Goal: Task Accomplishment & Management: Manage account settings

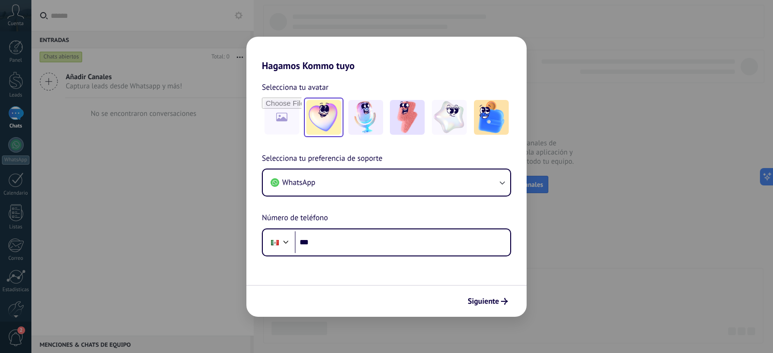
click at [316, 122] on img at bounding box center [323, 117] width 35 height 35
click at [369, 114] on img at bounding box center [365, 117] width 35 height 35
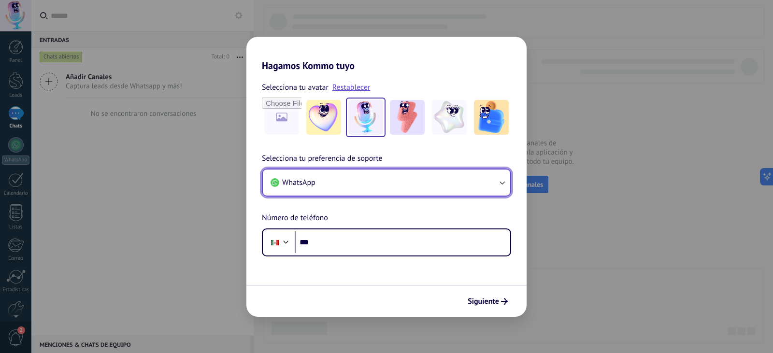
click at [500, 180] on icon "button" at bounding box center [502, 183] width 10 height 10
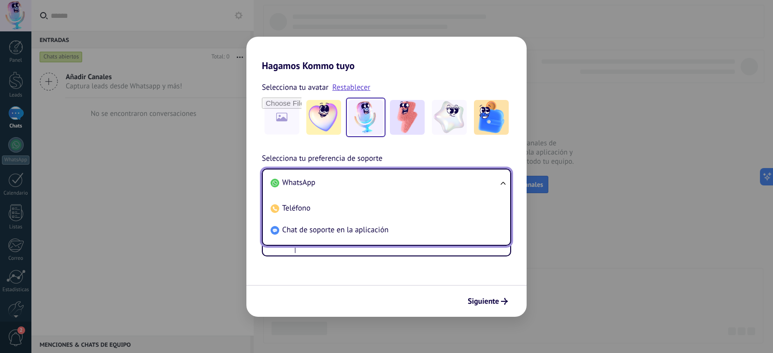
click at [500, 180] on ul "WhatsApp Teléfono Chat de soporte en la aplicación" at bounding box center [386, 207] width 249 height 77
click at [418, 55] on h2 "Hagamos Kommo tuyo" at bounding box center [386, 54] width 280 height 35
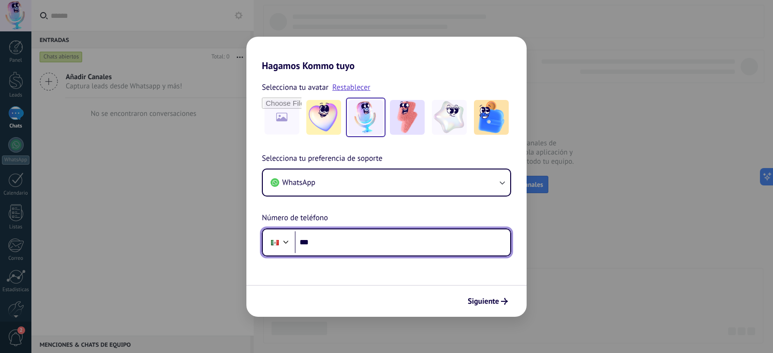
click at [362, 245] on input "***" at bounding box center [403, 242] width 216 height 22
drag, startPoint x: 414, startPoint y: 242, endPoint x: 331, endPoint y: 248, distance: 82.9
click at [331, 248] on input "**********" at bounding box center [403, 242] width 216 height 22
type input "**********"
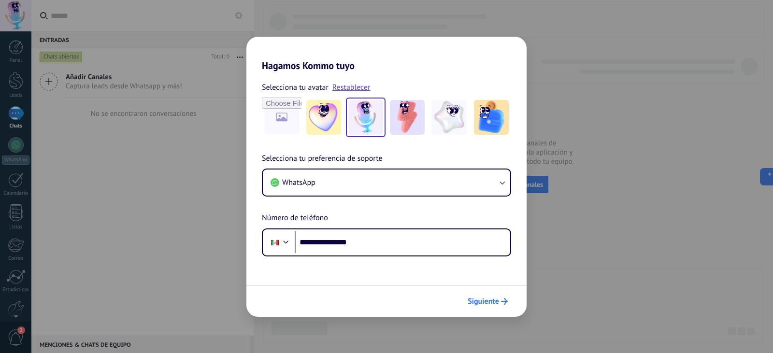
click at [494, 298] on span "Siguiente" at bounding box center [483, 301] width 31 height 7
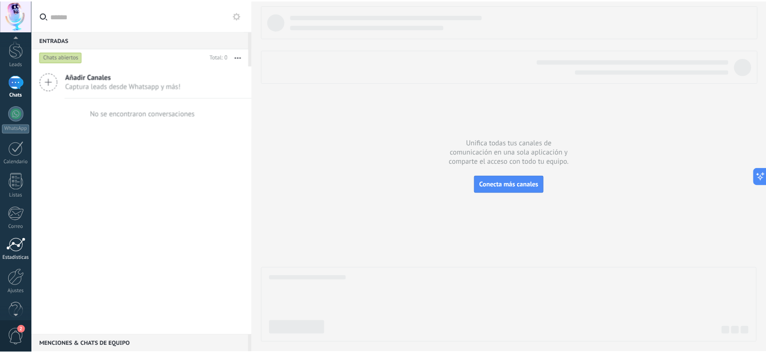
scroll to position [49, 0]
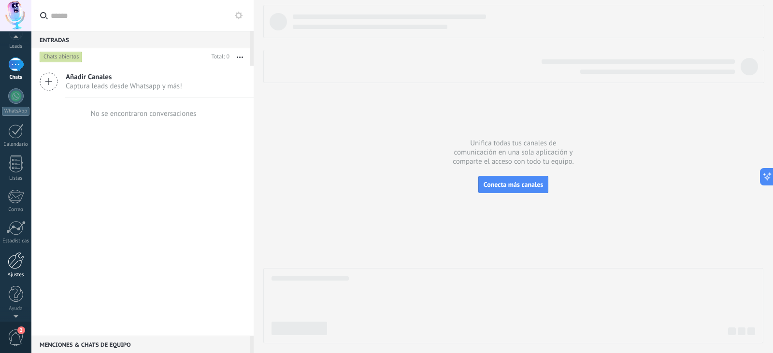
click at [17, 256] on div at bounding box center [16, 260] width 16 height 17
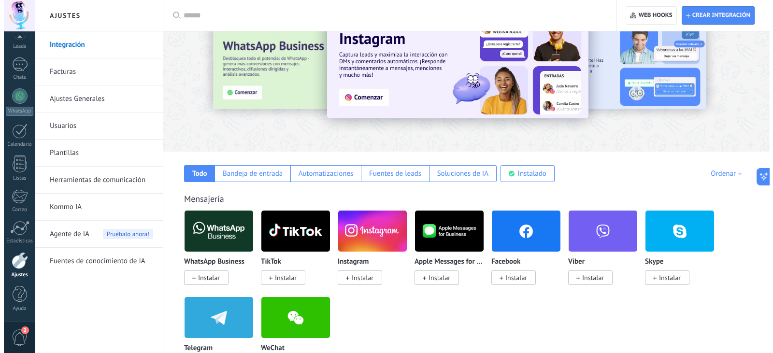
scroll to position [97, 0]
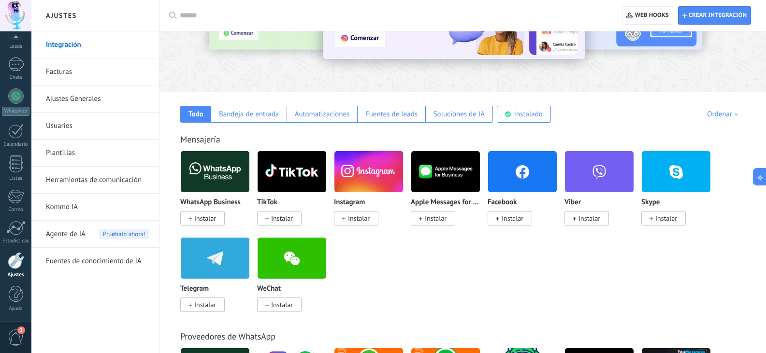
click at [512, 215] on span "Instalar" at bounding box center [513, 218] width 22 height 9
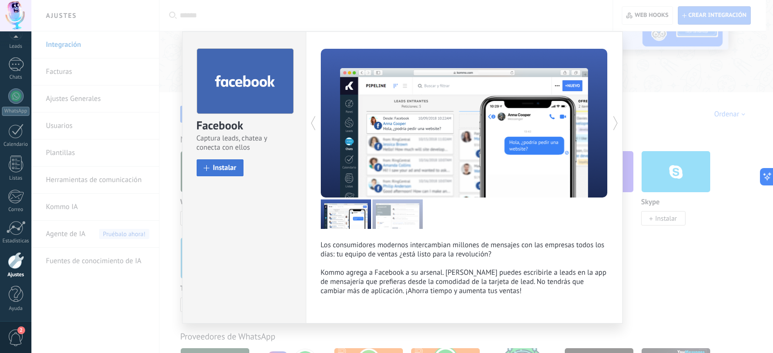
click at [229, 170] on span "Instalar" at bounding box center [225, 167] width 24 height 7
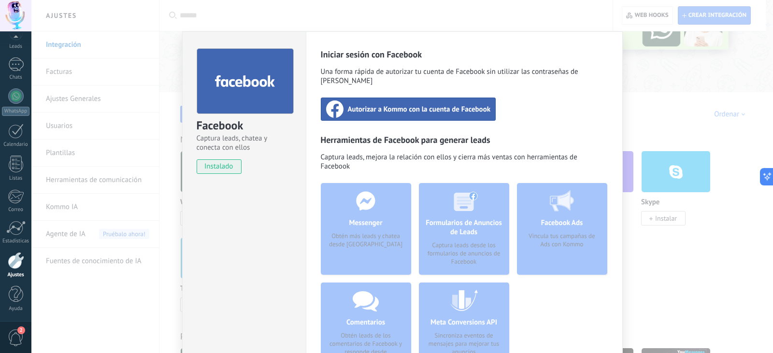
click at [408, 104] on span "Autorizar a Kommo con la cuenta de Facebook" at bounding box center [419, 109] width 143 height 10
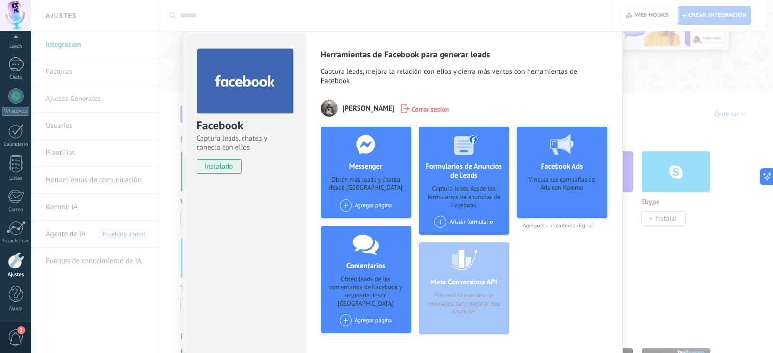
click at [368, 206] on div "Agregar página" at bounding box center [366, 206] width 53 height 12
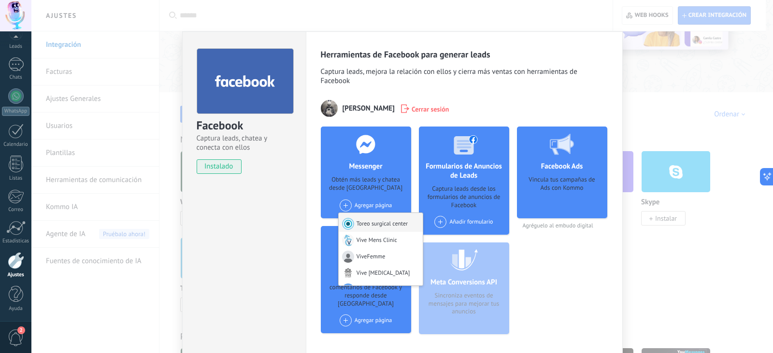
click at [388, 223] on div "Toreo surgical center" at bounding box center [381, 222] width 85 height 19
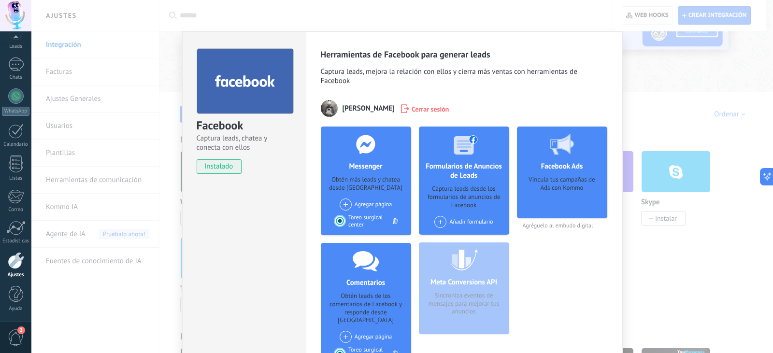
click at [374, 203] on div "Agregar página Vive Mens Clinic ViveFemme Vive [MEDICAL_DATA] Soho Aesthetic Cl…" at bounding box center [366, 205] width 53 height 12
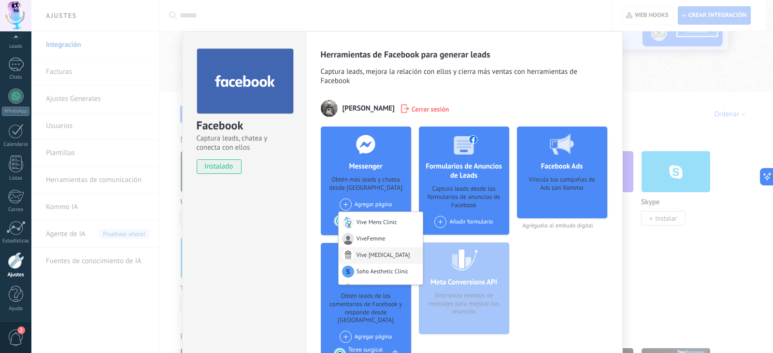
click at [382, 257] on div "Vive [MEDICAL_DATA]" at bounding box center [381, 255] width 85 height 16
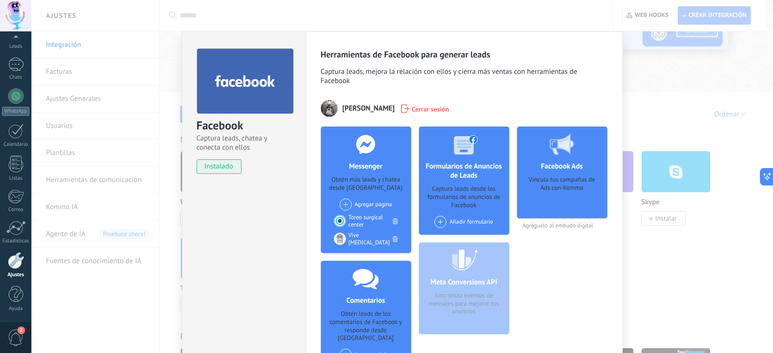
click at [372, 202] on div "Agregar página Vive Mens Clinic ViveFemme Soho Aesthetic Clinic Vive Medical sp…" at bounding box center [366, 205] width 53 height 12
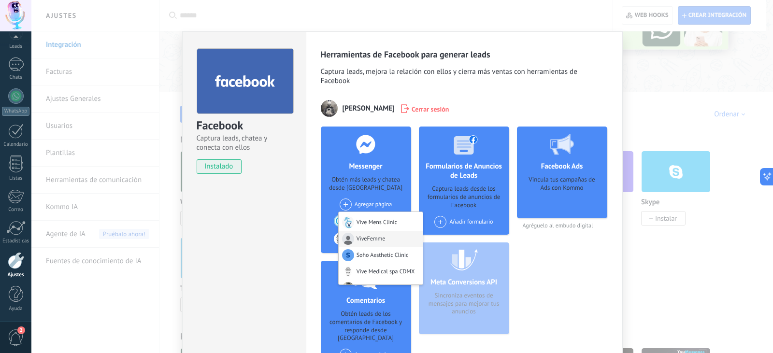
click at [376, 238] on div "ViveFemme" at bounding box center [381, 239] width 85 height 16
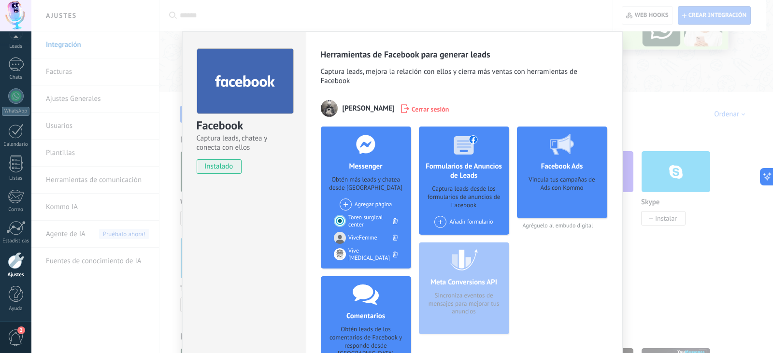
click at [366, 202] on div "Agregar página Vive Mens Clinic Soho Aesthetic Clinic Vive Medical spa CDMX Dra…" at bounding box center [366, 205] width 53 height 12
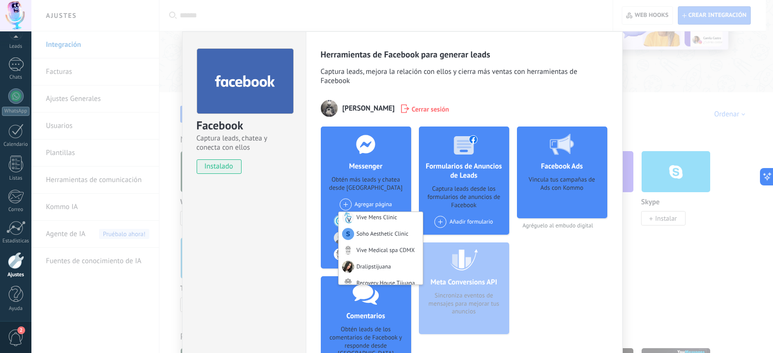
scroll to position [0, 0]
click at [414, 190] on div "Messenger Obtén más leads y chatea desde Kommo Agregar página Vive Mens Clinic …" at bounding box center [464, 285] width 287 height 316
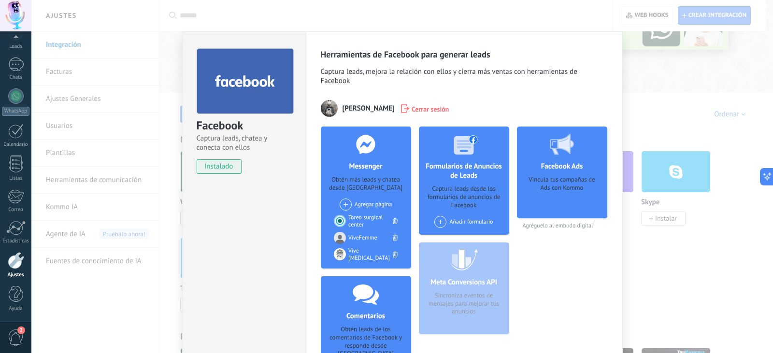
click at [387, 205] on div "Agregar página Vive Mens Clinic Soho Aesthetic Clinic Vive Medical spa CDMX Dra…" at bounding box center [366, 205] width 53 height 12
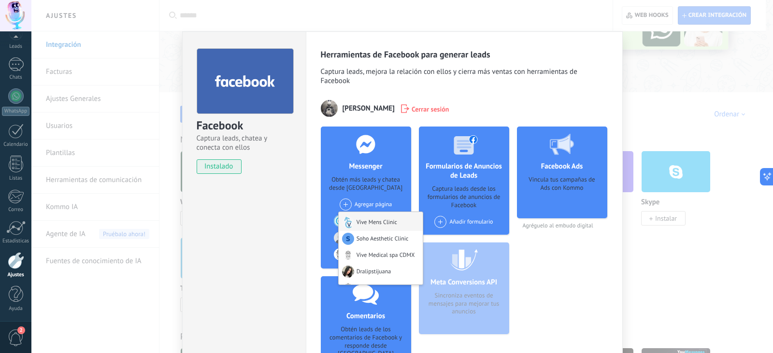
click at [370, 223] on div "Vive Mens Clinic" at bounding box center [381, 221] width 85 height 19
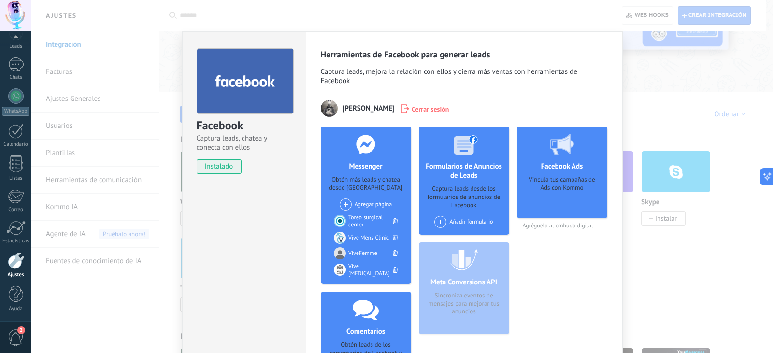
click at [179, 161] on div "Facebook Captura leads, chatea y conecta con ellos instalado Desinstalar Herram…" at bounding box center [402, 176] width 742 height 353
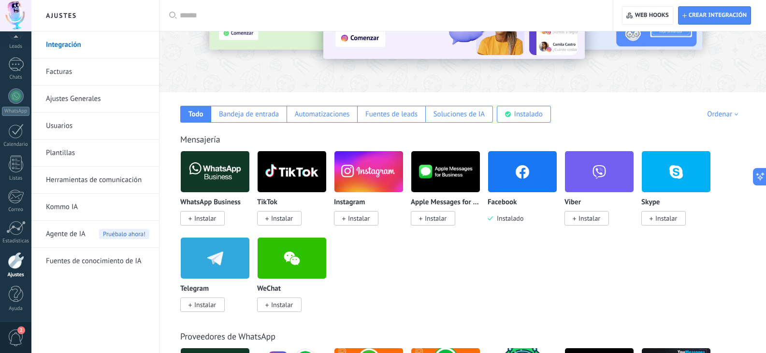
click at [352, 214] on span "Instalar" at bounding box center [356, 218] width 44 height 14
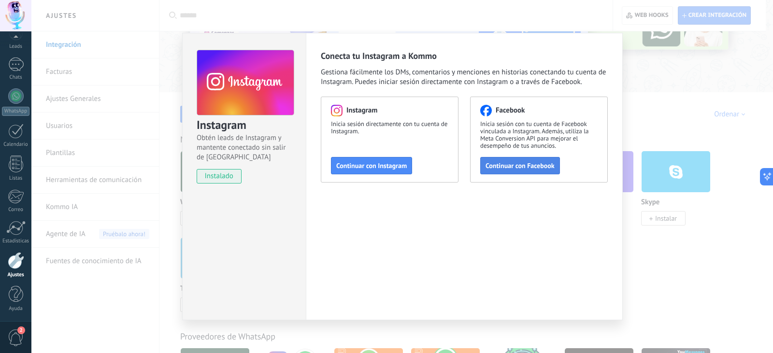
click at [518, 162] on span "Continuar con Facebook" at bounding box center [520, 165] width 69 height 7
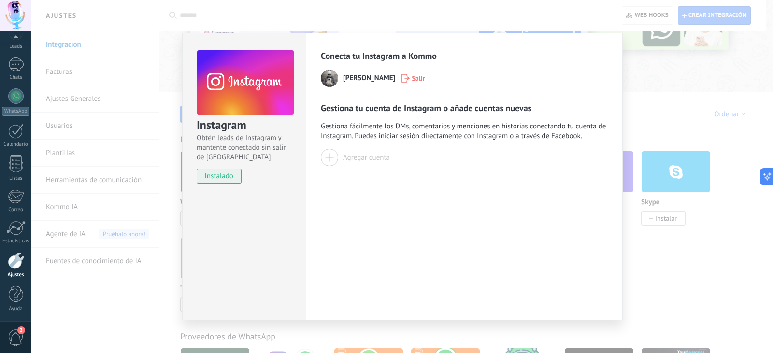
click at [337, 158] on div at bounding box center [329, 157] width 17 height 17
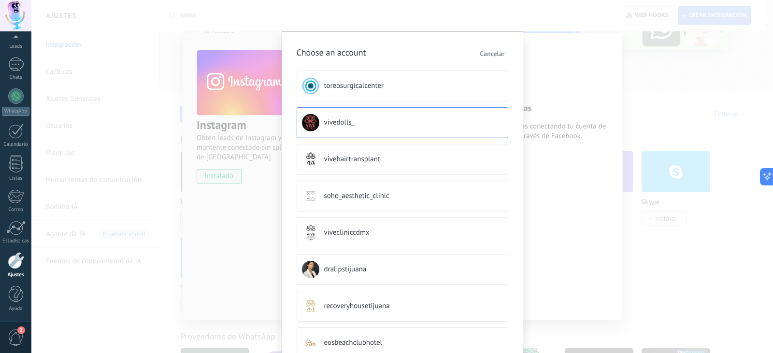
click at [358, 119] on button "vivedolls_" at bounding box center [403, 122] width 212 height 31
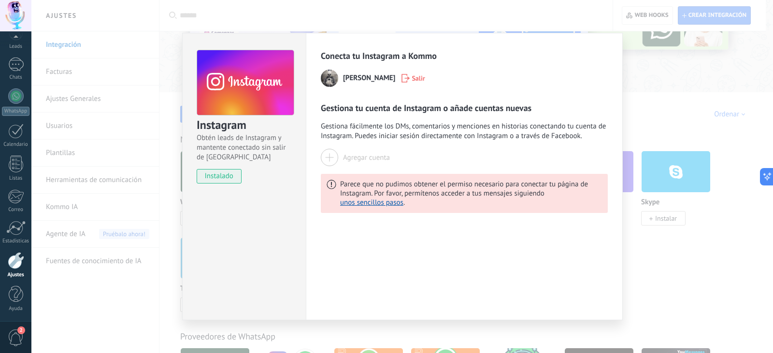
click at [328, 150] on div at bounding box center [329, 157] width 17 height 17
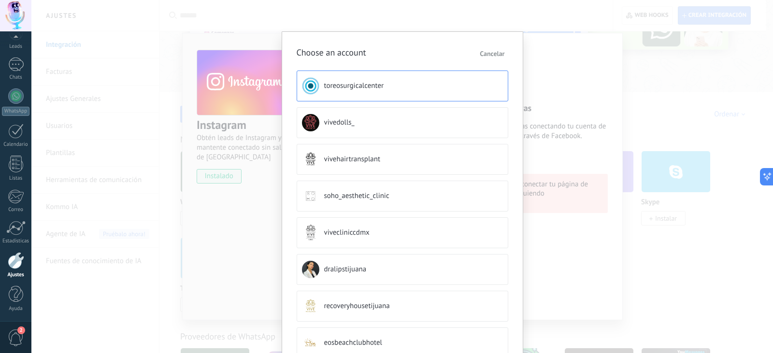
click at [334, 87] on span "toreosurgicalcenter" at bounding box center [354, 86] width 60 height 10
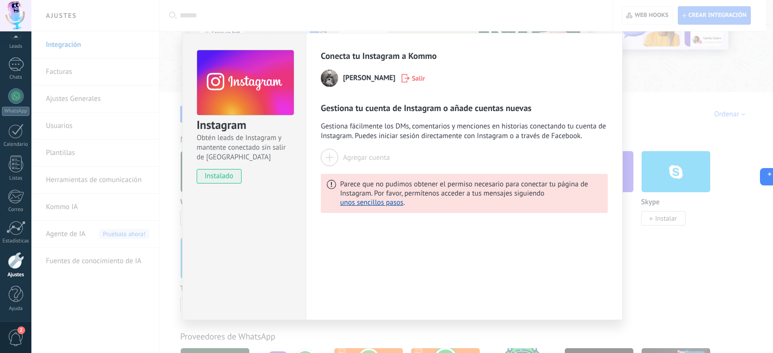
click at [650, 94] on div "Instagram Obtén leads de Instagram y mantente conectado sin salir de Kommo inst…" at bounding box center [402, 176] width 742 height 353
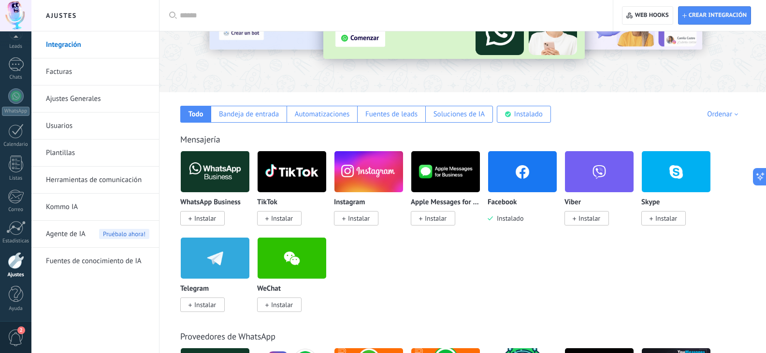
click at [376, 177] on img at bounding box center [368, 171] width 69 height 47
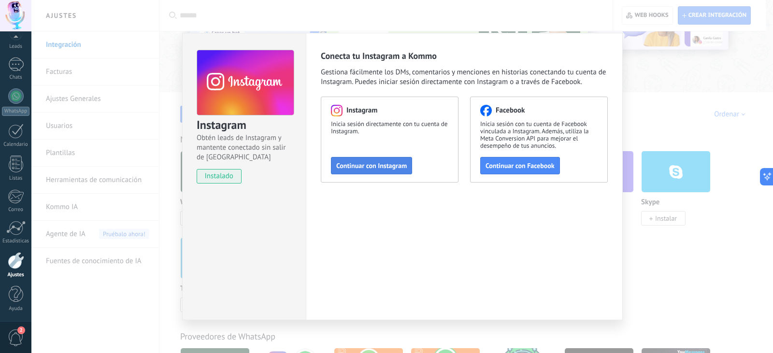
click at [371, 161] on button "Continuar con Instagram" at bounding box center [371, 165] width 81 height 17
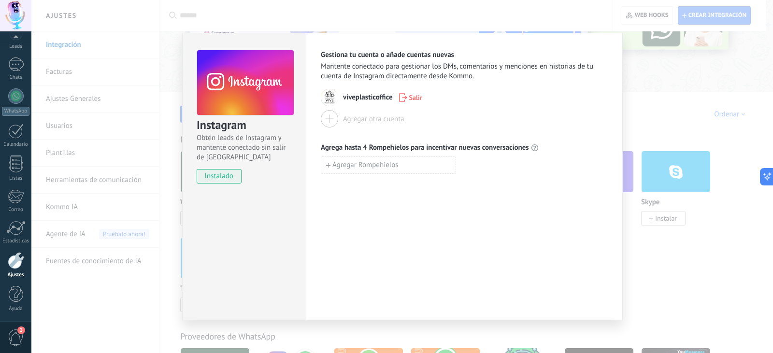
click at [334, 118] on div at bounding box center [329, 118] width 17 height 17
click at [330, 115] on div at bounding box center [329, 118] width 17 height 17
click at [415, 100] on span "Salir" at bounding box center [415, 97] width 13 height 7
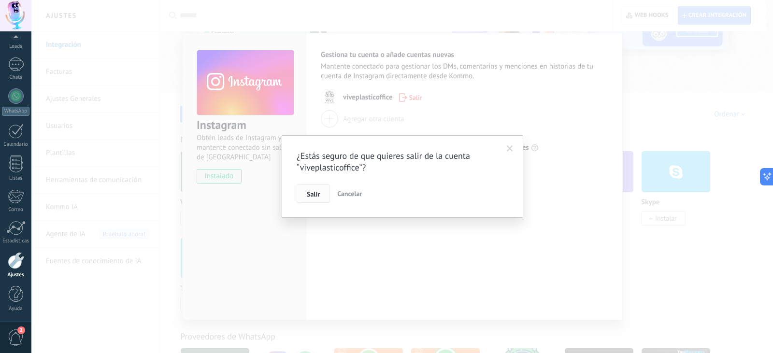
click at [321, 193] on button "Salir" at bounding box center [313, 194] width 33 height 18
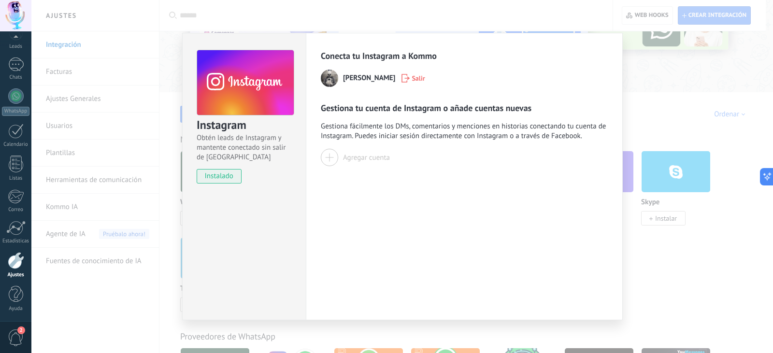
click at [345, 156] on div "Agregar cuenta" at bounding box center [366, 157] width 47 height 9
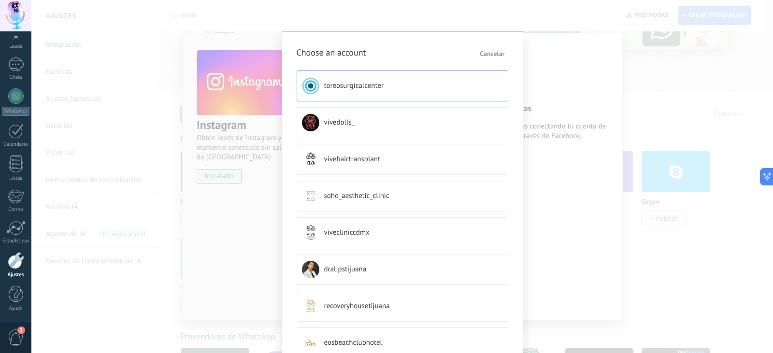
click at [381, 86] on span "toreosurgicalcenter" at bounding box center [354, 86] width 60 height 10
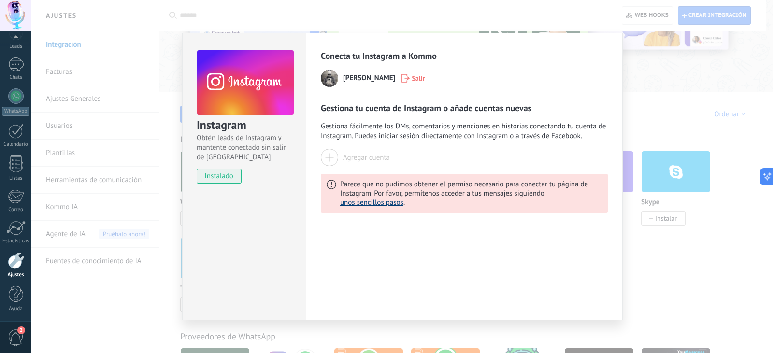
click at [389, 202] on button "unos sencillos pasos" at bounding box center [371, 202] width 63 height 9
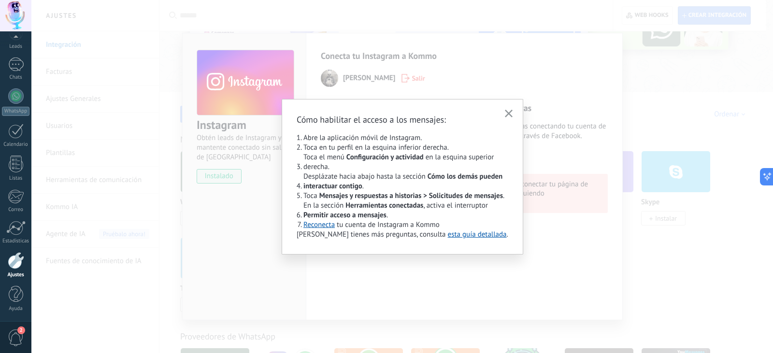
click at [507, 109] on button "button" at bounding box center [509, 114] width 13 height 14
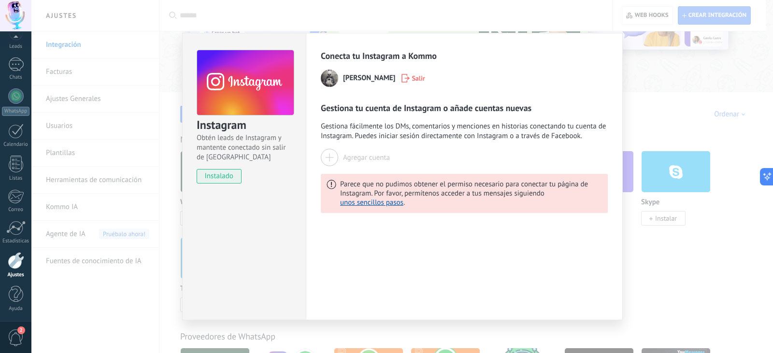
click at [330, 159] on div at bounding box center [329, 157] width 17 height 17
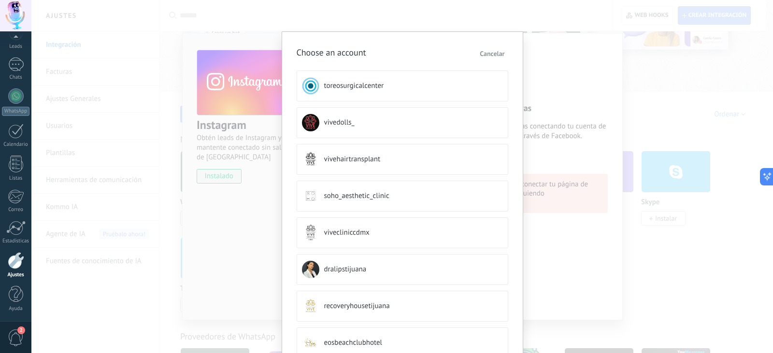
click at [346, 88] on span "toreosurgicalcenter" at bounding box center [354, 86] width 60 height 10
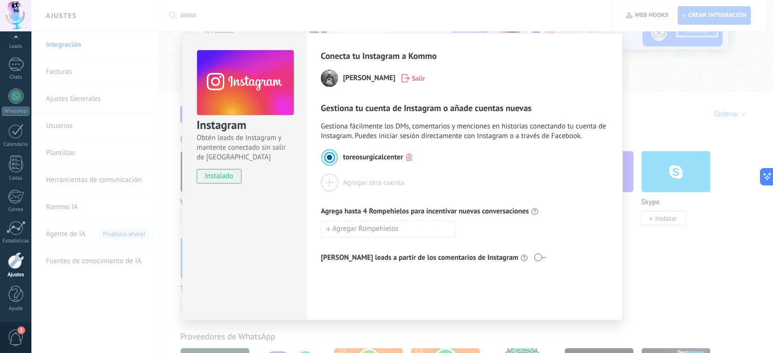
click at [330, 183] on div at bounding box center [329, 182] width 17 height 17
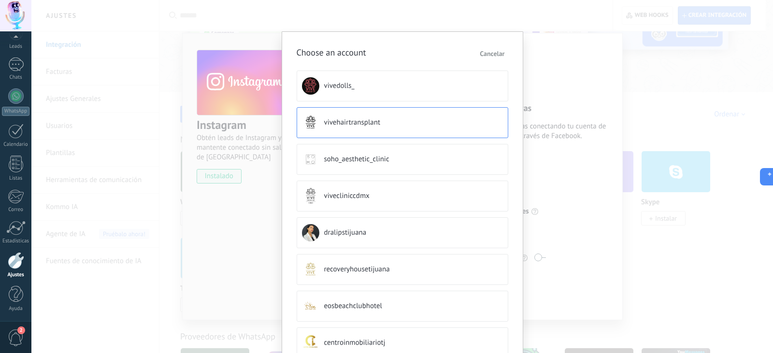
click at [416, 128] on button "vivehairtransplant" at bounding box center [403, 122] width 212 height 31
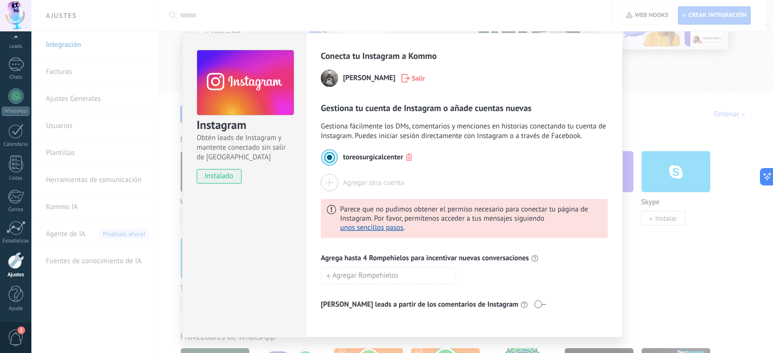
click at [382, 185] on div "Agregar otra cuenta" at bounding box center [373, 182] width 61 height 9
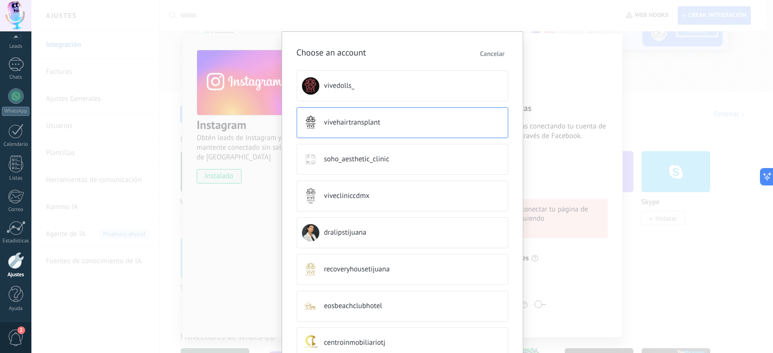
click at [370, 121] on span "vivehairtransplant" at bounding box center [352, 123] width 57 height 10
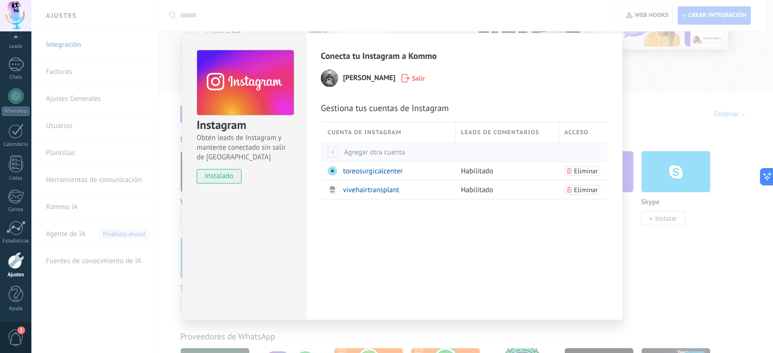
click at [366, 153] on span "Agregar otra cuenta" at bounding box center [367, 152] width 78 height 9
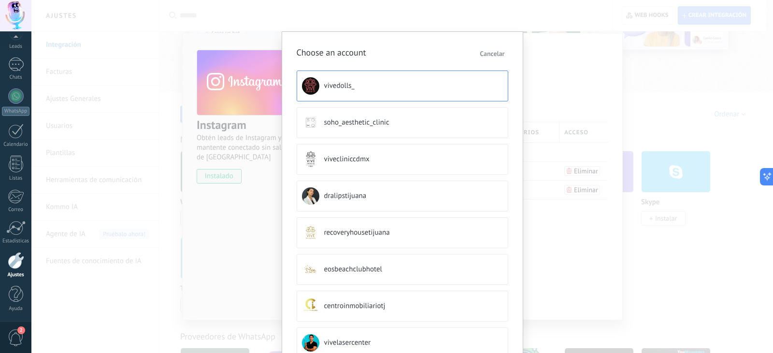
click at [352, 86] on span "vivedolls_" at bounding box center [339, 86] width 30 height 10
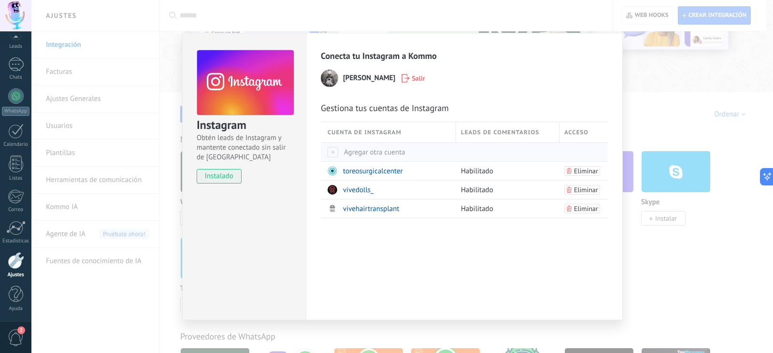
click at [360, 151] on span "Agregar otra cuenta" at bounding box center [367, 152] width 78 height 9
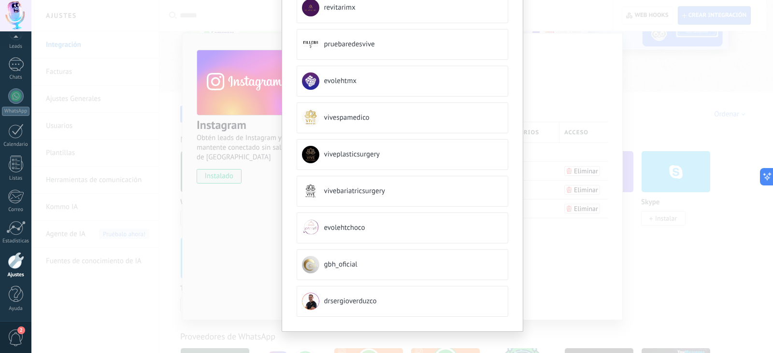
scroll to position [419, 0]
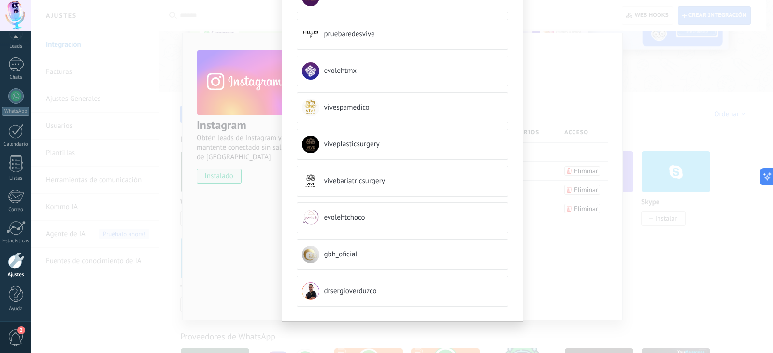
click at [662, 278] on div "Choose an account Cancelar soho_aesthetic_clinic vivecliniccdmx dralipstijuana …" at bounding box center [402, 176] width 742 height 353
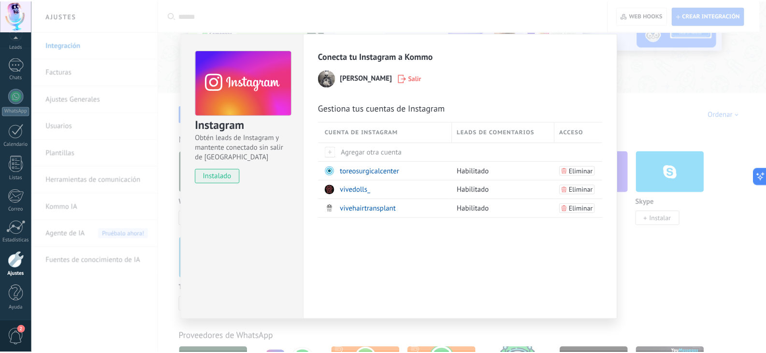
scroll to position [0, 0]
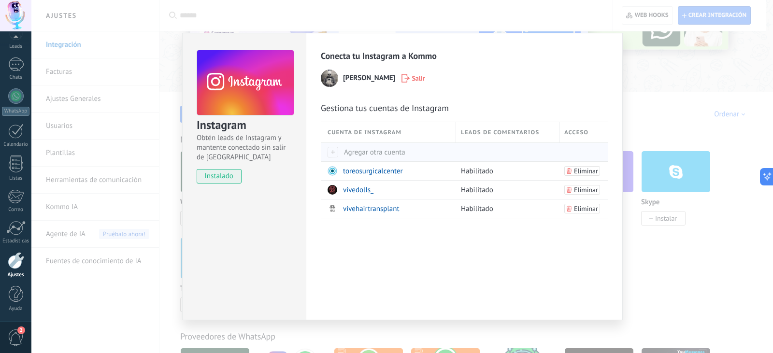
click at [375, 150] on span "Agregar otra cuenta" at bounding box center [367, 152] width 78 height 9
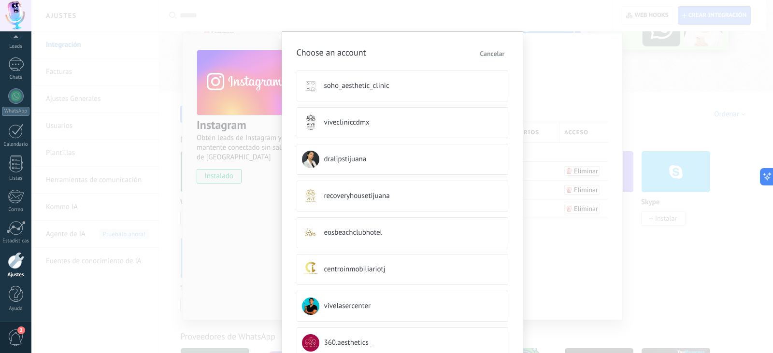
click at [689, 276] on div "Choose an account Cancelar soho_aesthetic_clinic vivecliniccdmx dralipstijuana …" at bounding box center [402, 176] width 742 height 353
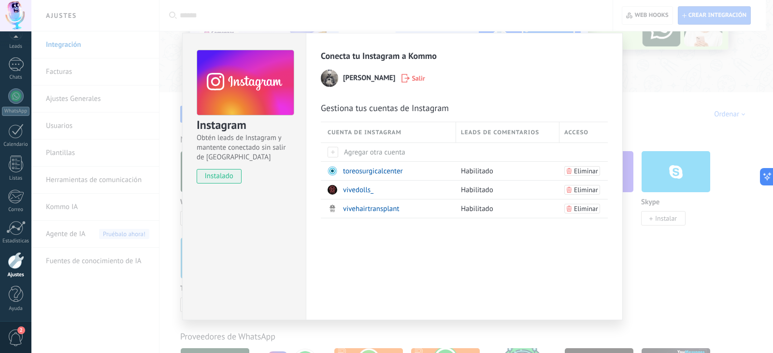
click at [660, 255] on div "Instagram Obtén leads de Instagram y mantente conectado sin salir de Kommo inst…" at bounding box center [402, 176] width 742 height 353
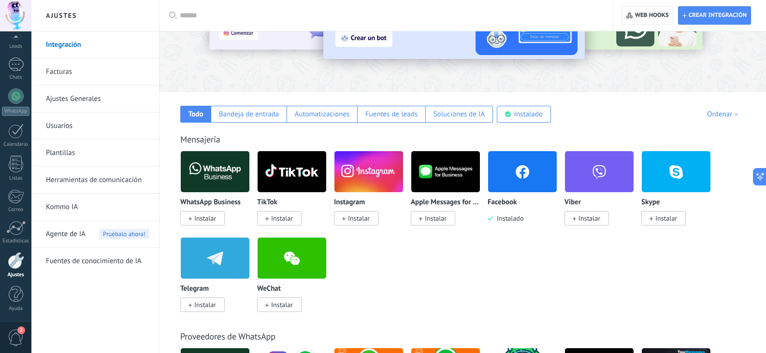
click at [352, 218] on span "Instalar" at bounding box center [359, 218] width 22 height 9
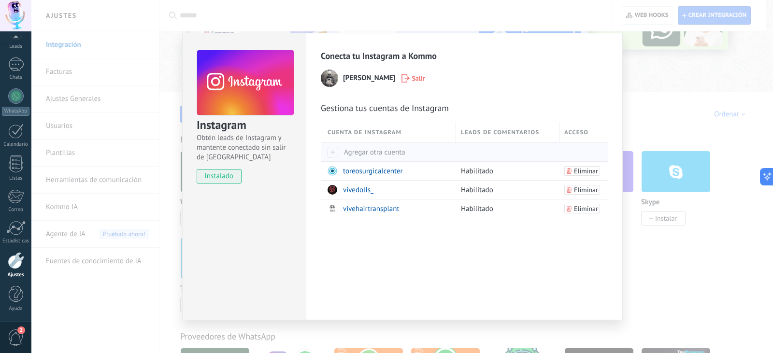
click at [375, 155] on span "Agregar otra cuenta" at bounding box center [367, 152] width 78 height 9
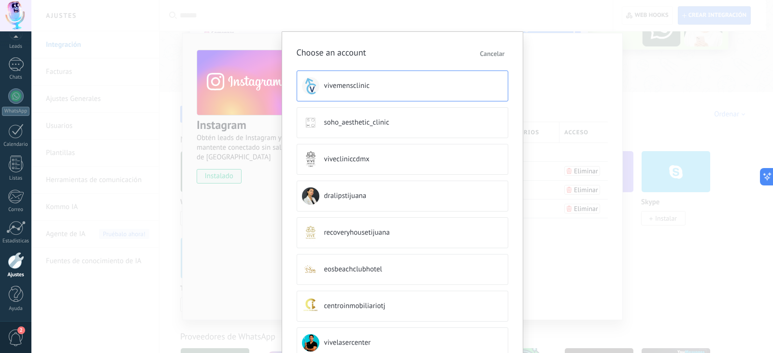
click at [368, 86] on span "vivemensclinic" at bounding box center [346, 86] width 45 height 10
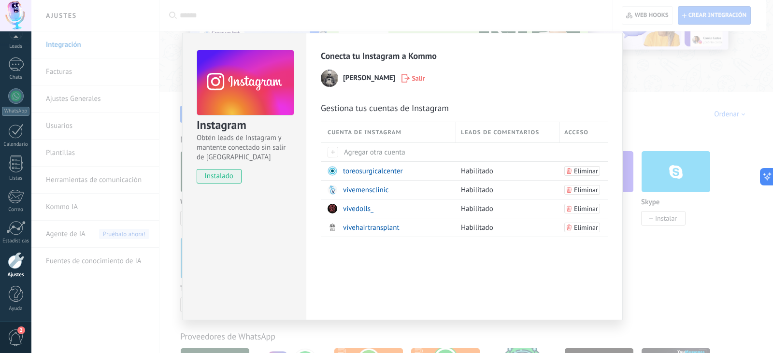
click at [629, 264] on div "Instagram Obtén leads de Instagram y mantente conectado sin salir de Kommo inst…" at bounding box center [402, 176] width 742 height 353
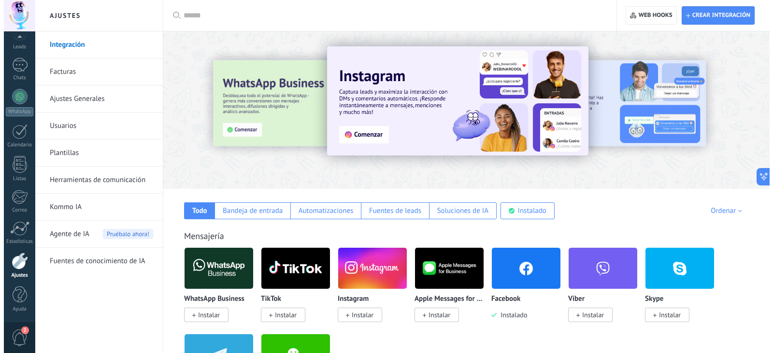
scroll to position [49, 0]
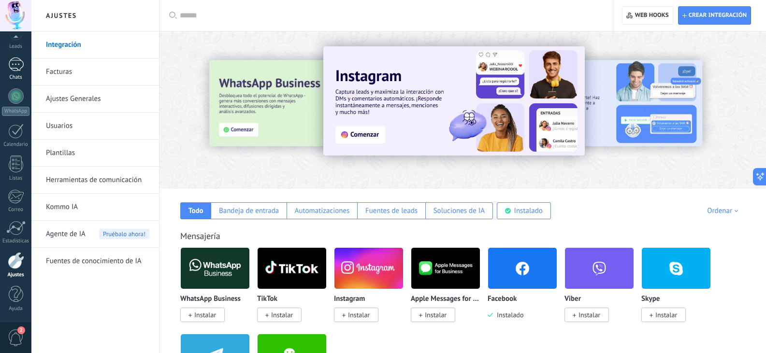
click at [16, 71] on div at bounding box center [15, 65] width 15 height 14
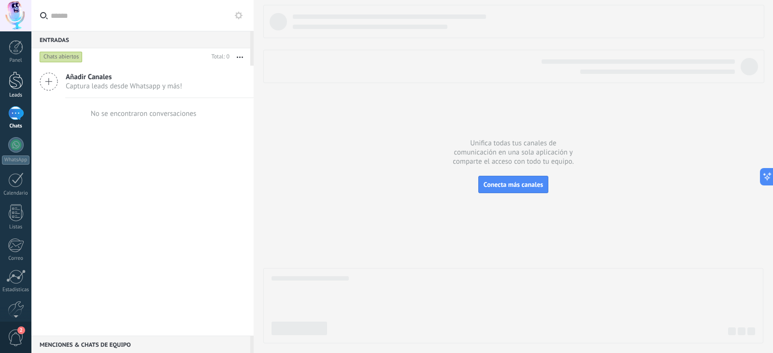
click at [11, 80] on div at bounding box center [16, 81] width 14 height 18
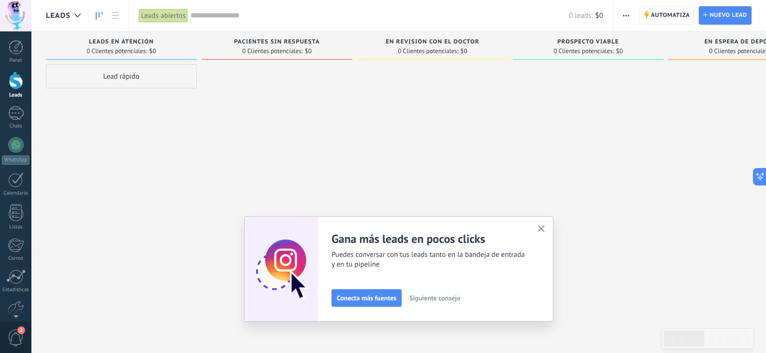
click at [547, 225] on button "button" at bounding box center [541, 229] width 12 height 13
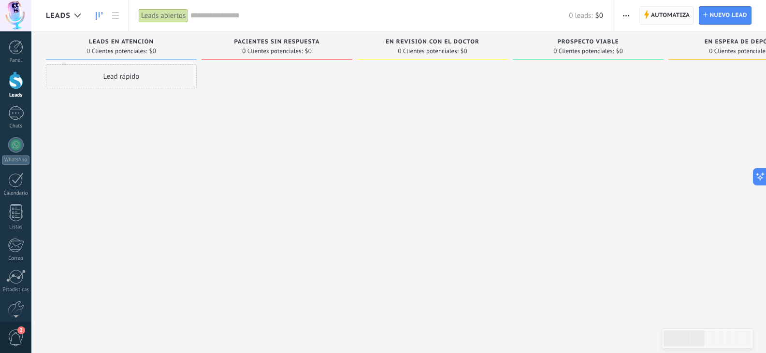
click at [676, 12] on span "Automatiza" at bounding box center [670, 15] width 39 height 17
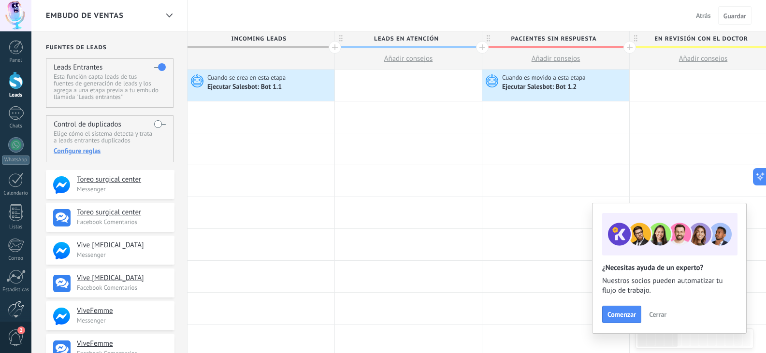
click at [16, 303] on div at bounding box center [16, 309] width 16 height 17
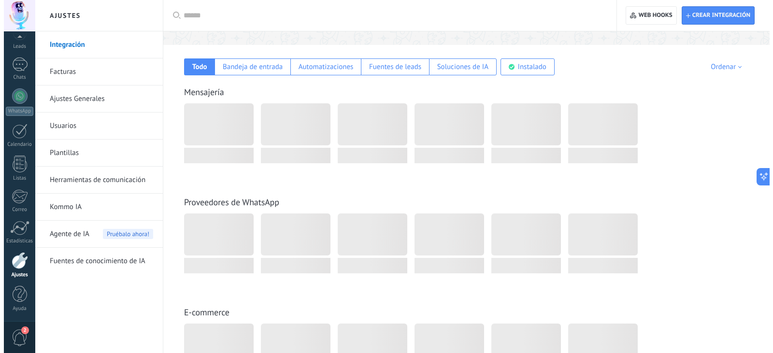
scroll to position [145, 0]
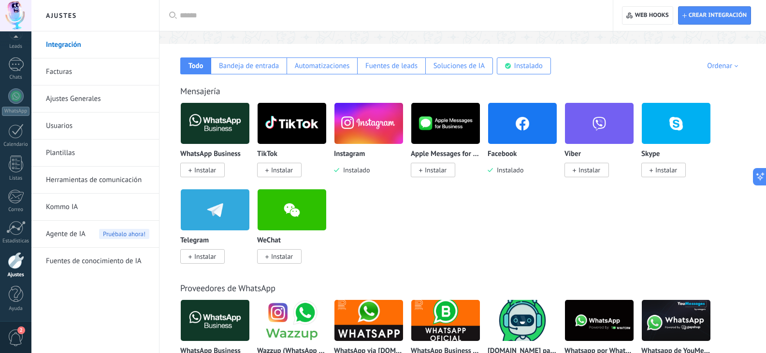
click at [522, 124] on img at bounding box center [522, 123] width 69 height 47
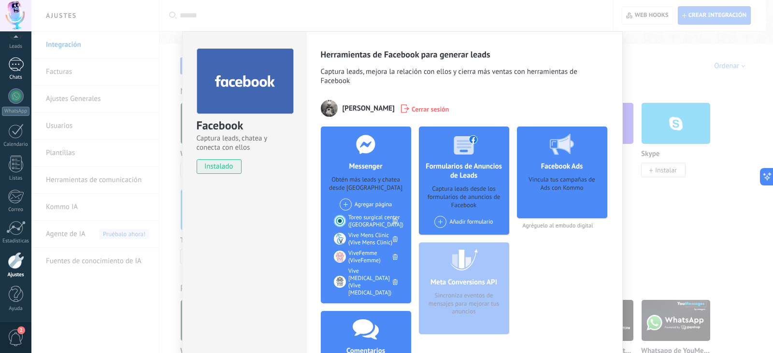
click at [14, 64] on div at bounding box center [15, 65] width 15 height 14
